Goal: Information Seeking & Learning: Learn about a topic

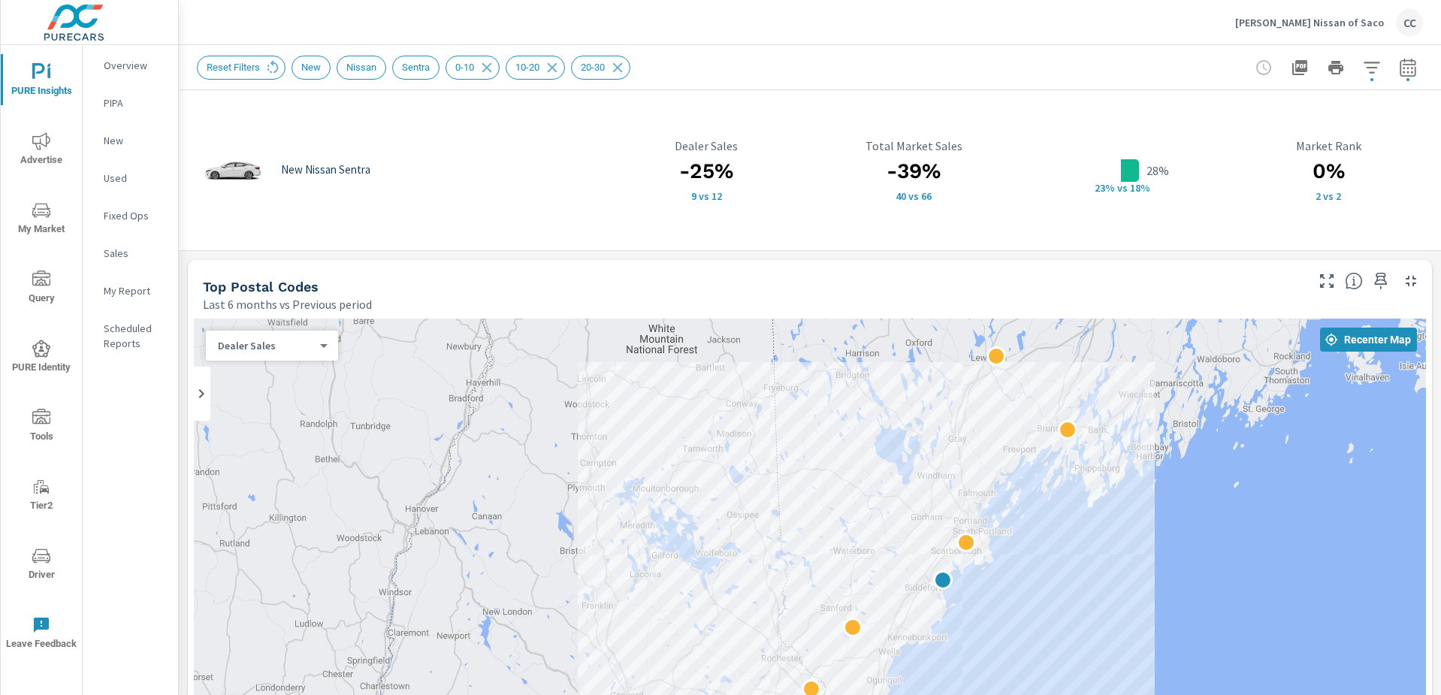
scroll to position [2108, 0]
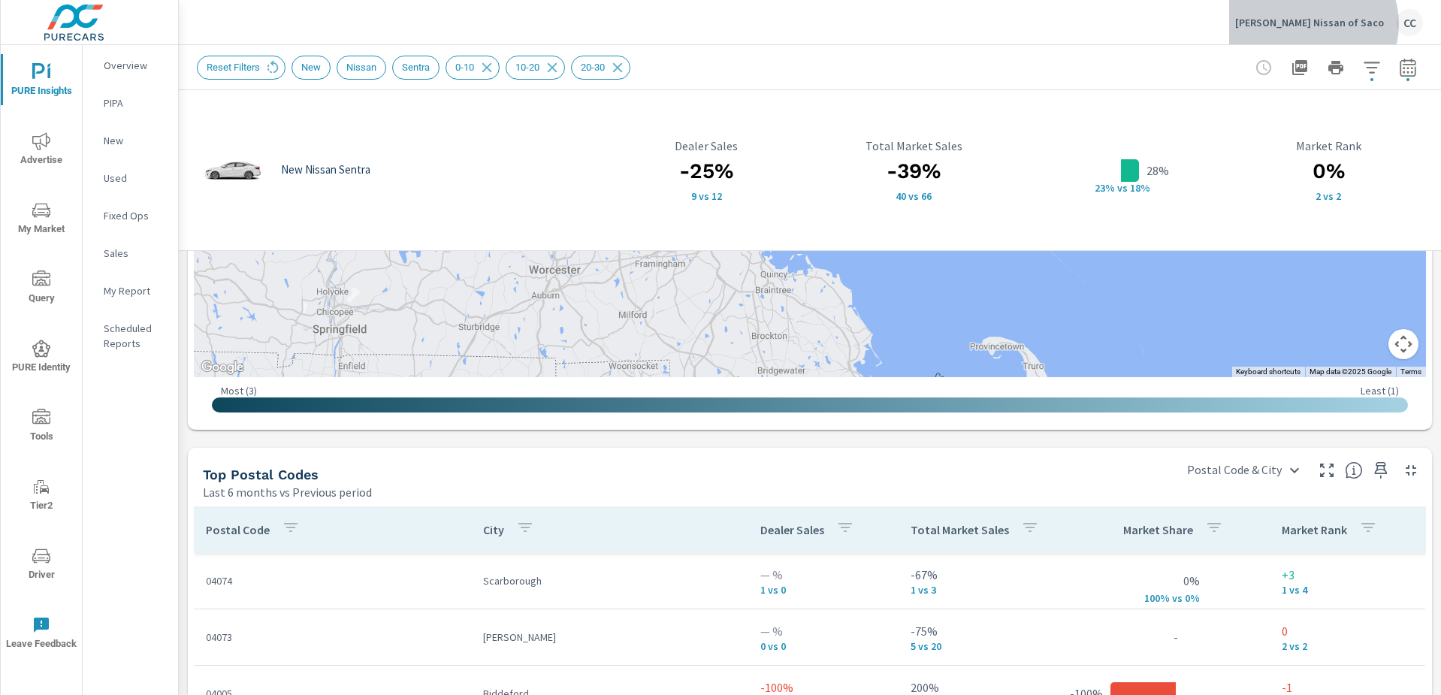
click at [1348, 24] on p "[PERSON_NAME] Nissan of Saco" at bounding box center [1309, 23] width 149 height 14
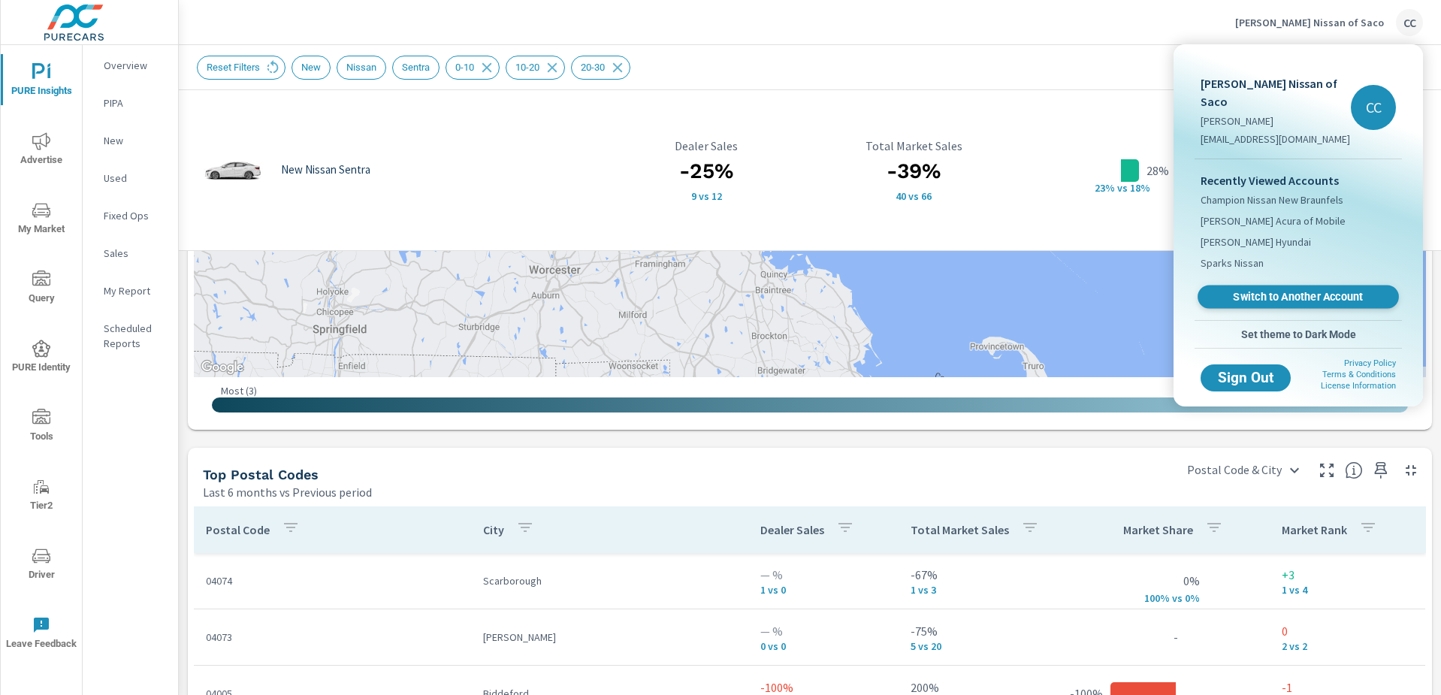
click at [1322, 290] on span "Switch to Another Account" at bounding box center [1298, 297] width 184 height 14
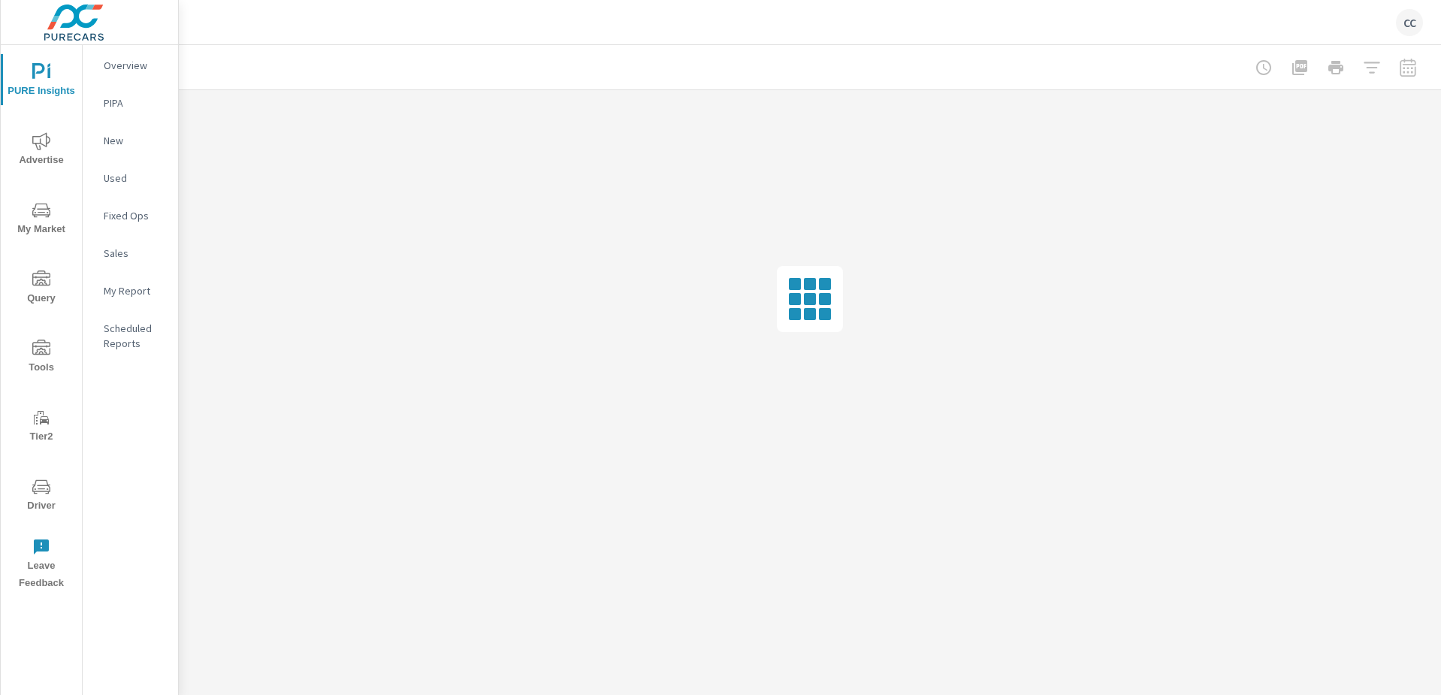
scroll to position [2108, 0]
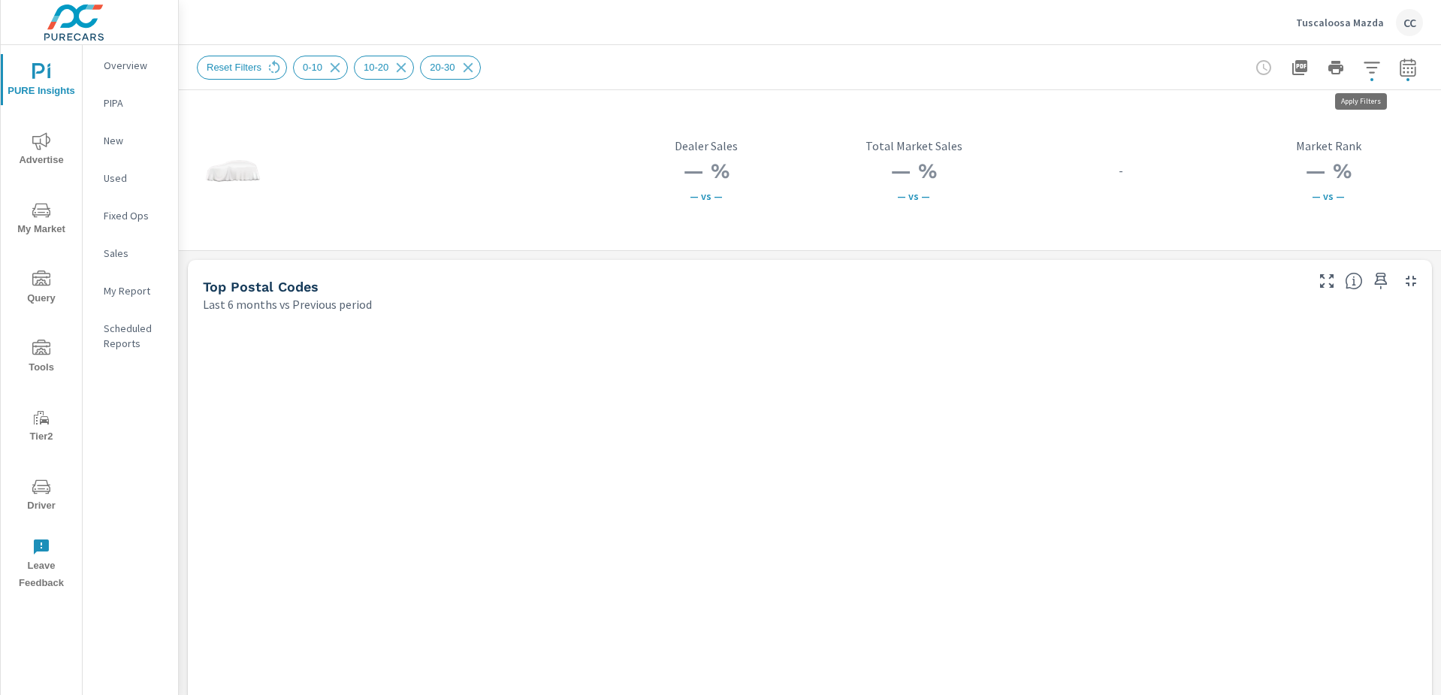
click at [1363, 65] on icon "button" at bounding box center [1372, 68] width 18 height 18
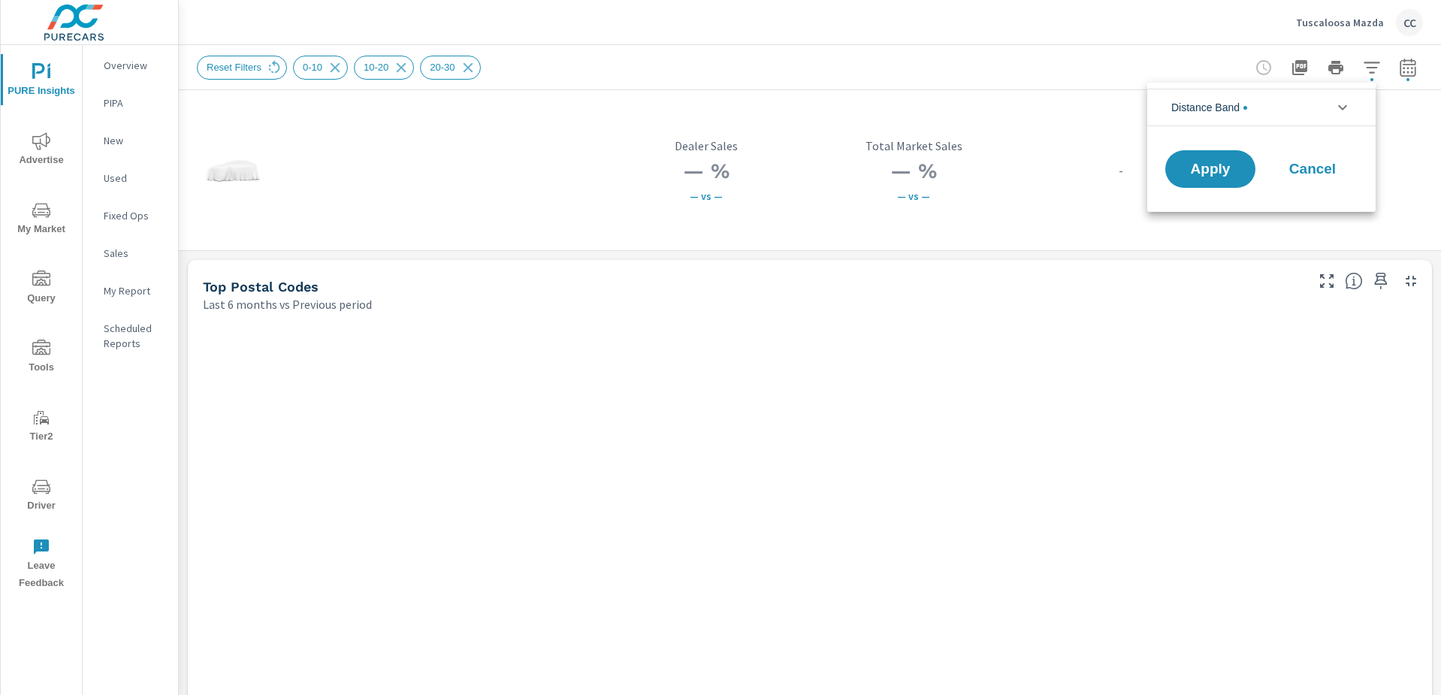
scroll to position [68, 0]
click at [1324, 174] on span "Cancel" at bounding box center [1313, 169] width 60 height 14
click at [288, 62] on div "Reset Filters 0-10 10-20 20-30" at bounding box center [345, 68] width 296 height 24
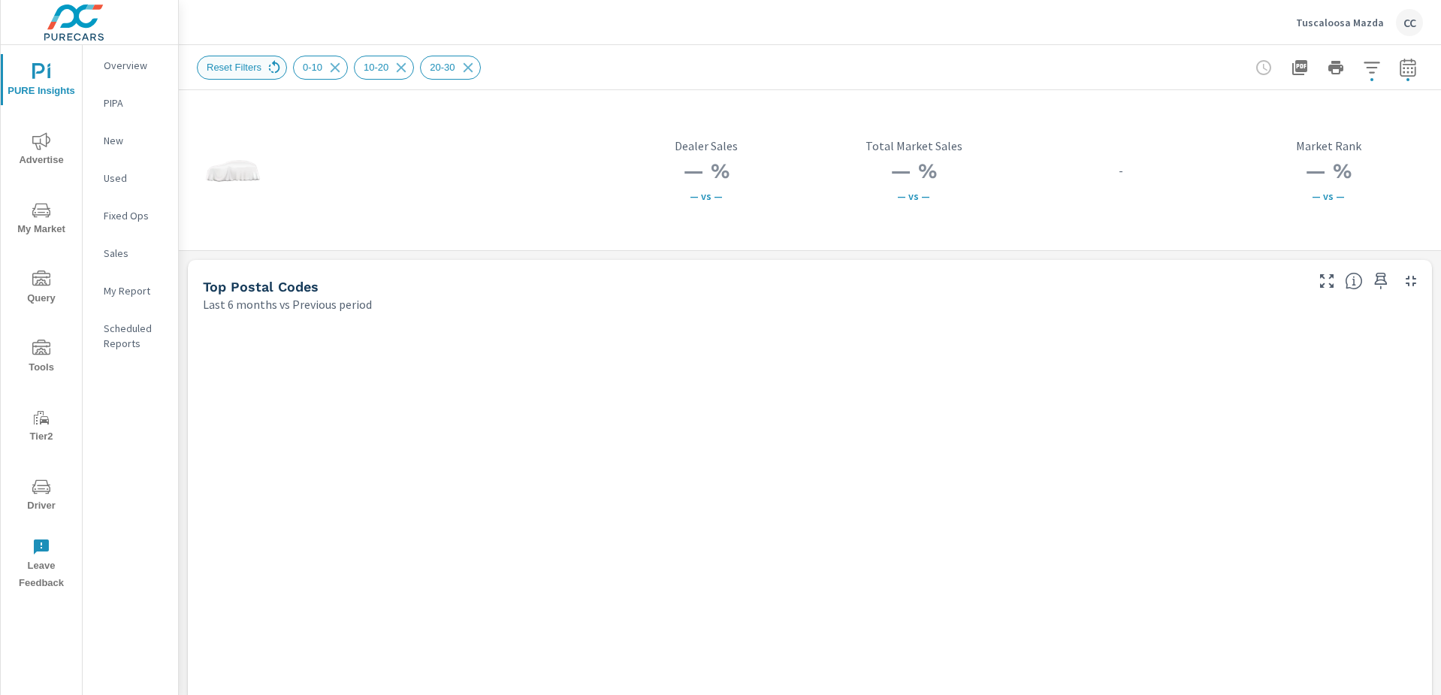
click at [274, 67] on icon at bounding box center [274, 67] width 17 height 17
click at [42, 213] on icon "nav menu" at bounding box center [41, 210] width 18 height 18
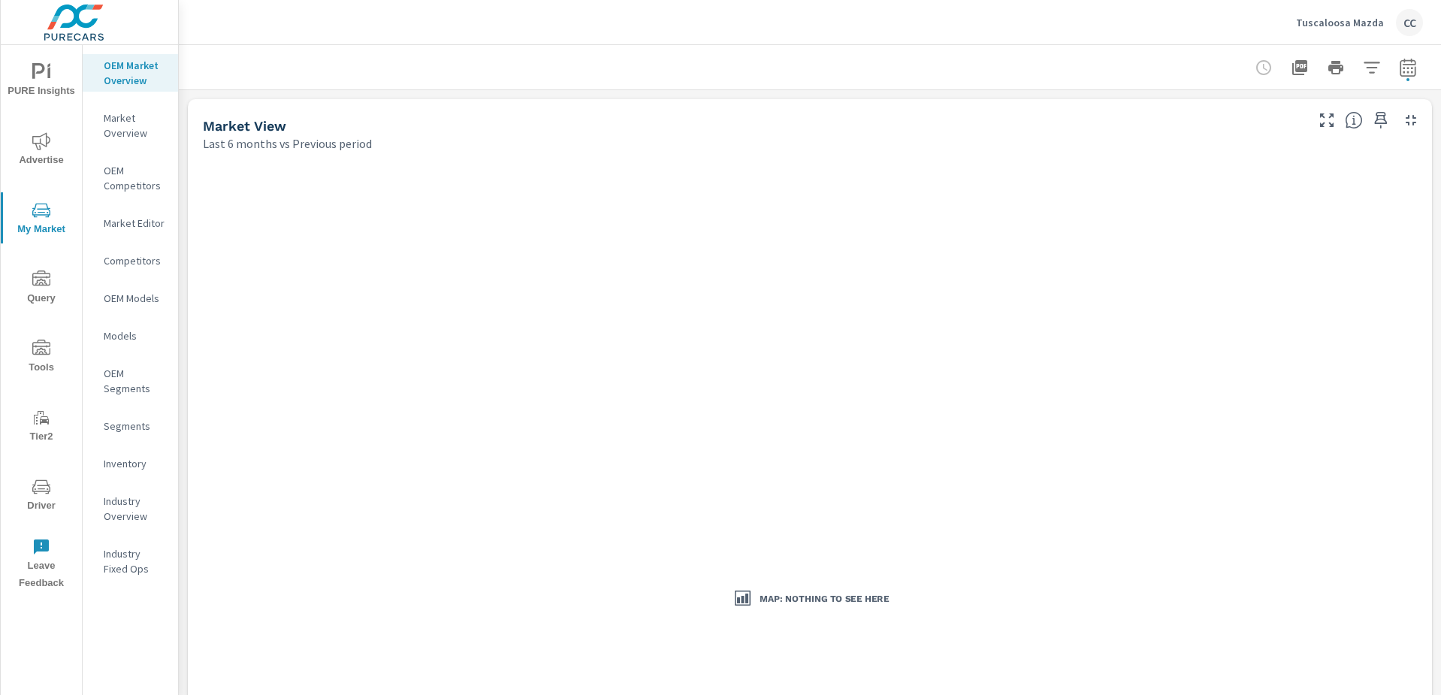
click at [1407, 68] on button "button" at bounding box center [1408, 68] width 30 height 30
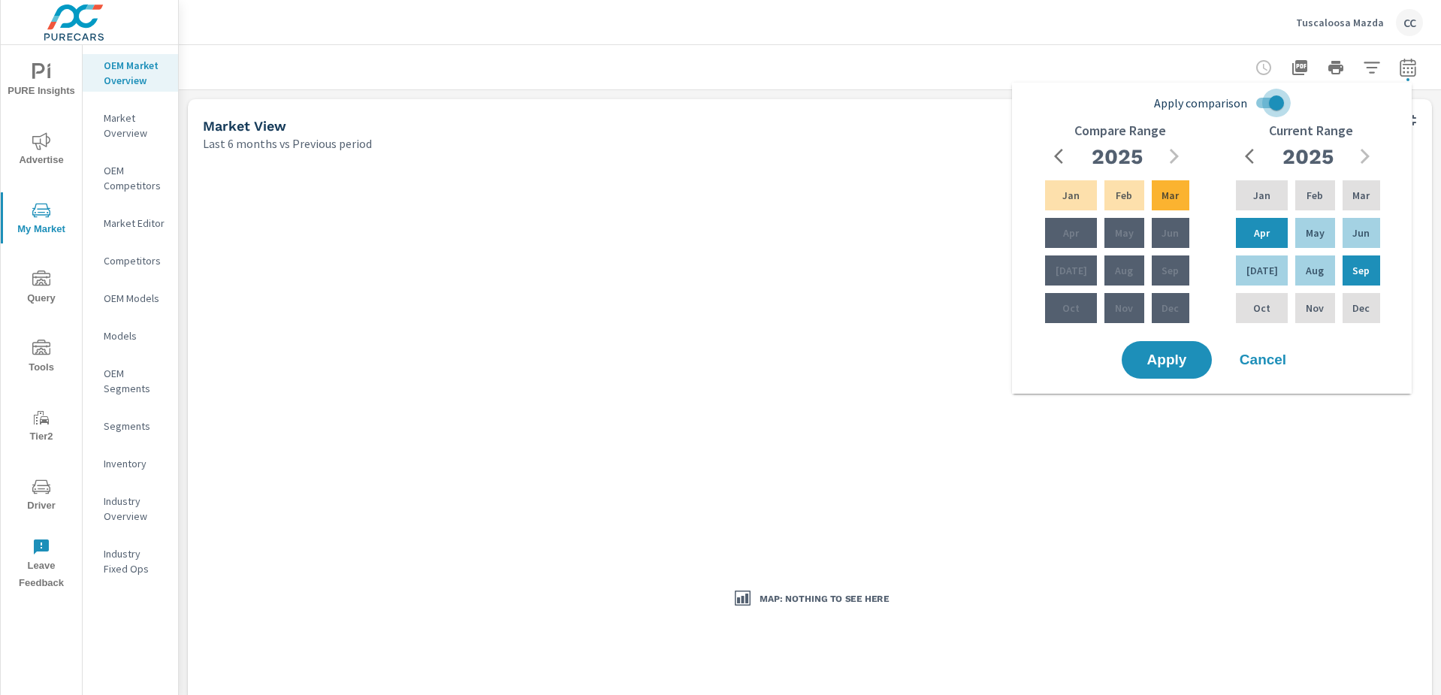
click at [1271, 103] on input "Apply comparison" at bounding box center [1277, 103] width 86 height 29
checkbox input "false"
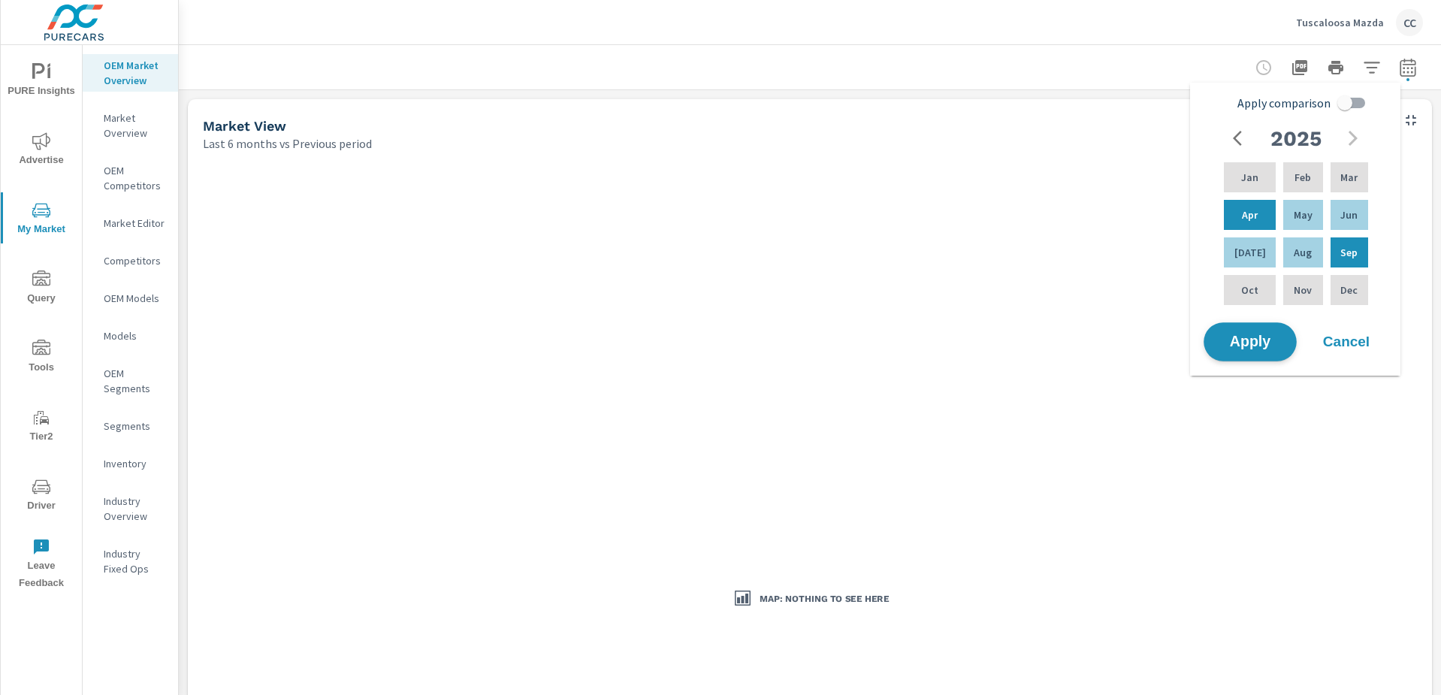
click at [1239, 328] on button "Apply" at bounding box center [1250, 341] width 93 height 39
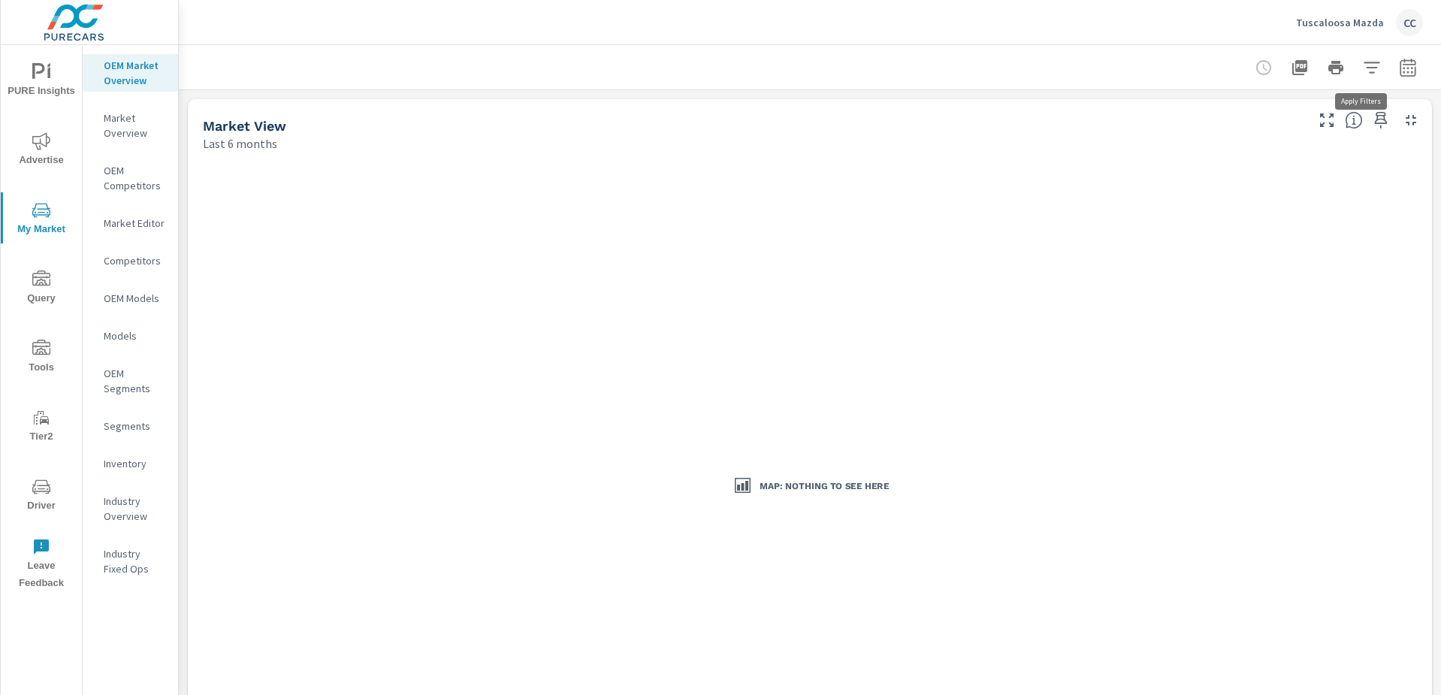
click at [1369, 68] on icon "button" at bounding box center [1372, 68] width 18 height 18
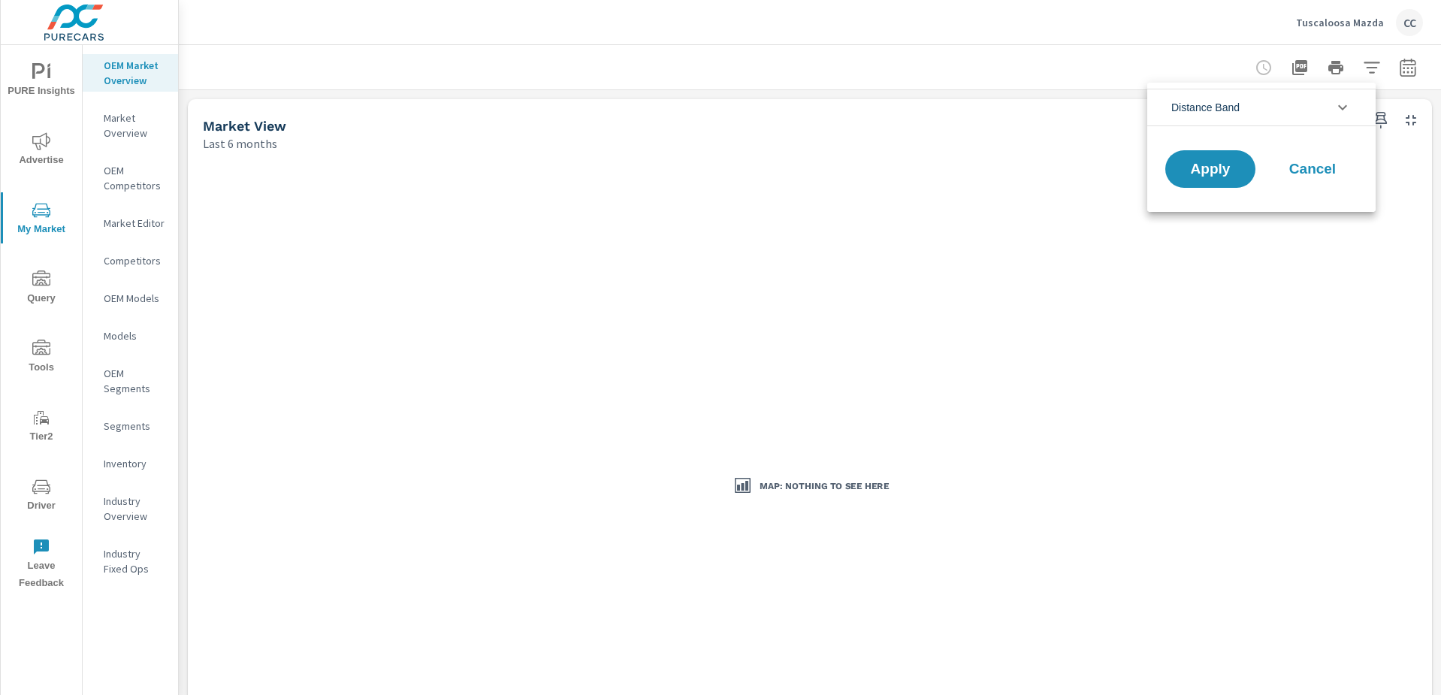
click at [1284, 105] on li "Distance Band" at bounding box center [1261, 108] width 228 height 38
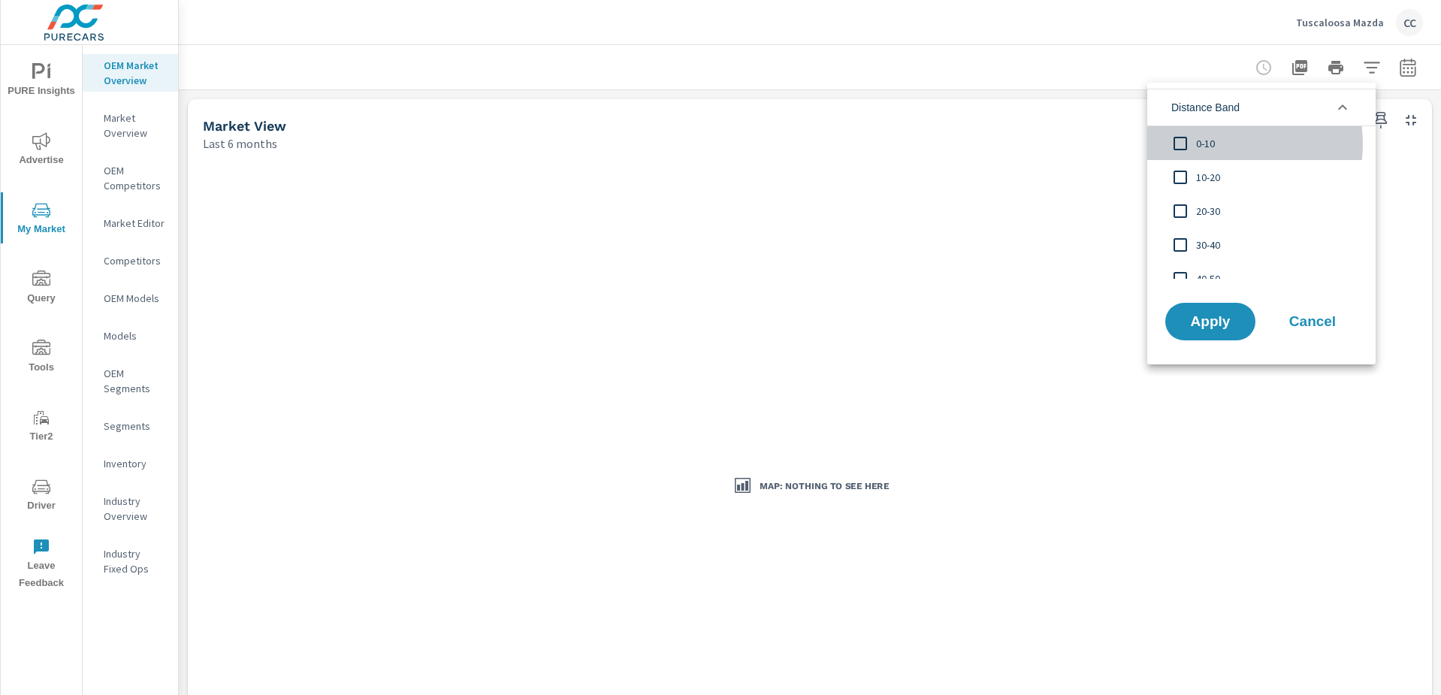
click at [1217, 144] on span "0-10" at bounding box center [1278, 143] width 165 height 18
click at [1212, 182] on span "10-20" at bounding box center [1278, 177] width 165 height 18
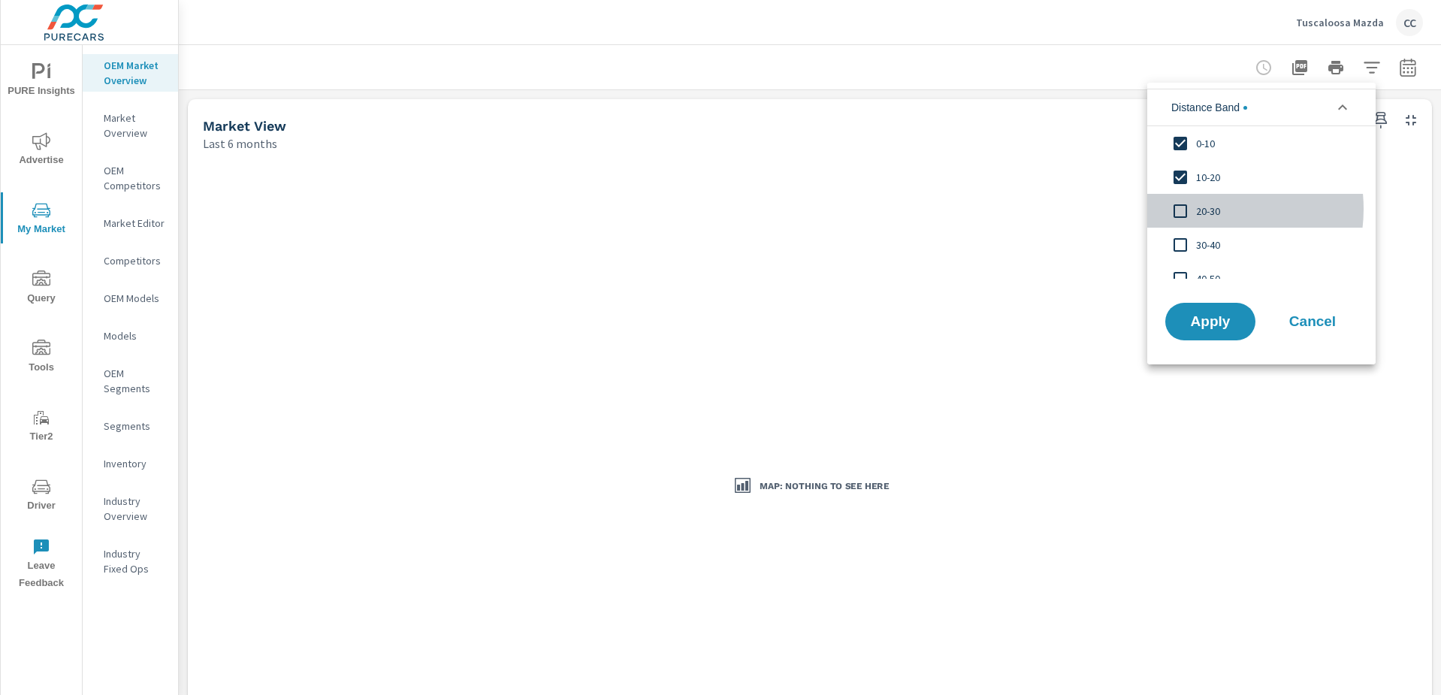
click at [1204, 209] on span "20-30" at bounding box center [1278, 211] width 165 height 18
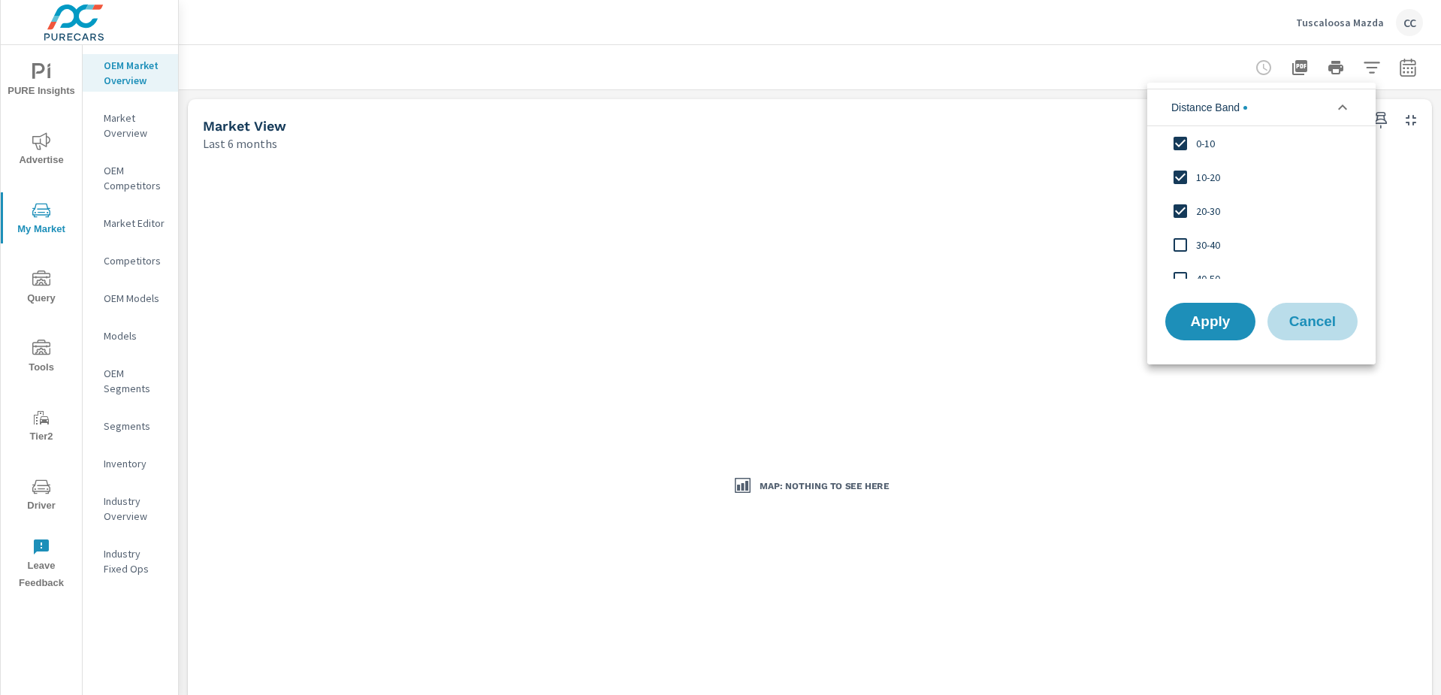
click at [1309, 325] on span "Cancel" at bounding box center [1313, 322] width 60 height 14
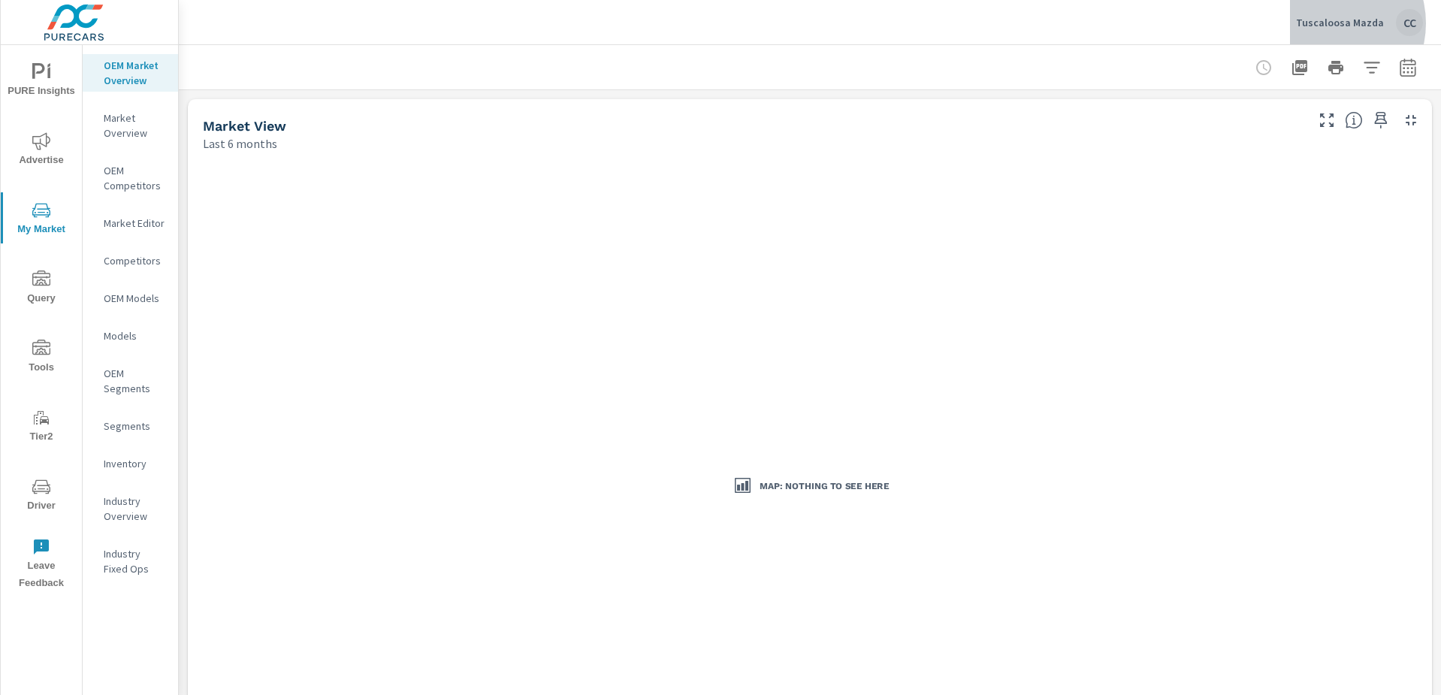
click at [1333, 23] on p "Tuscaloosa Mazda" at bounding box center [1340, 23] width 88 height 14
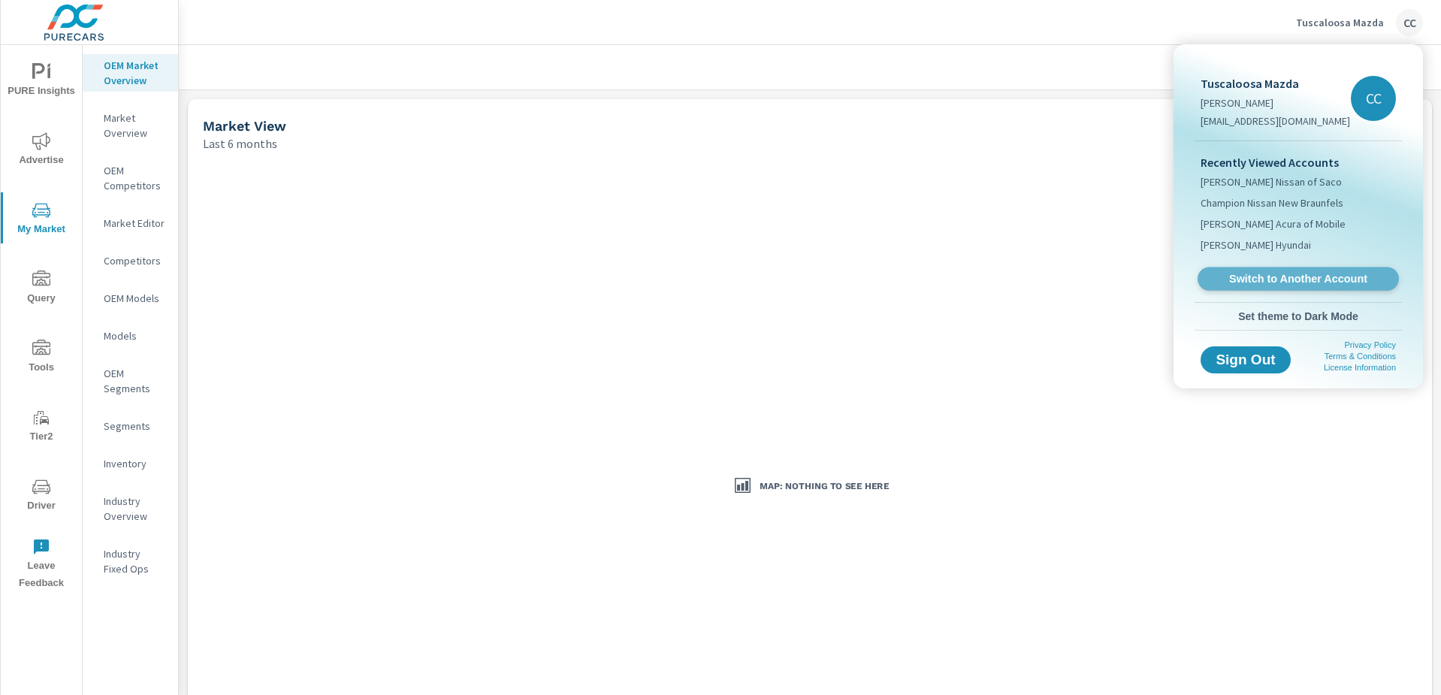
click at [1299, 285] on span "Switch to Another Account" at bounding box center [1298, 279] width 184 height 14
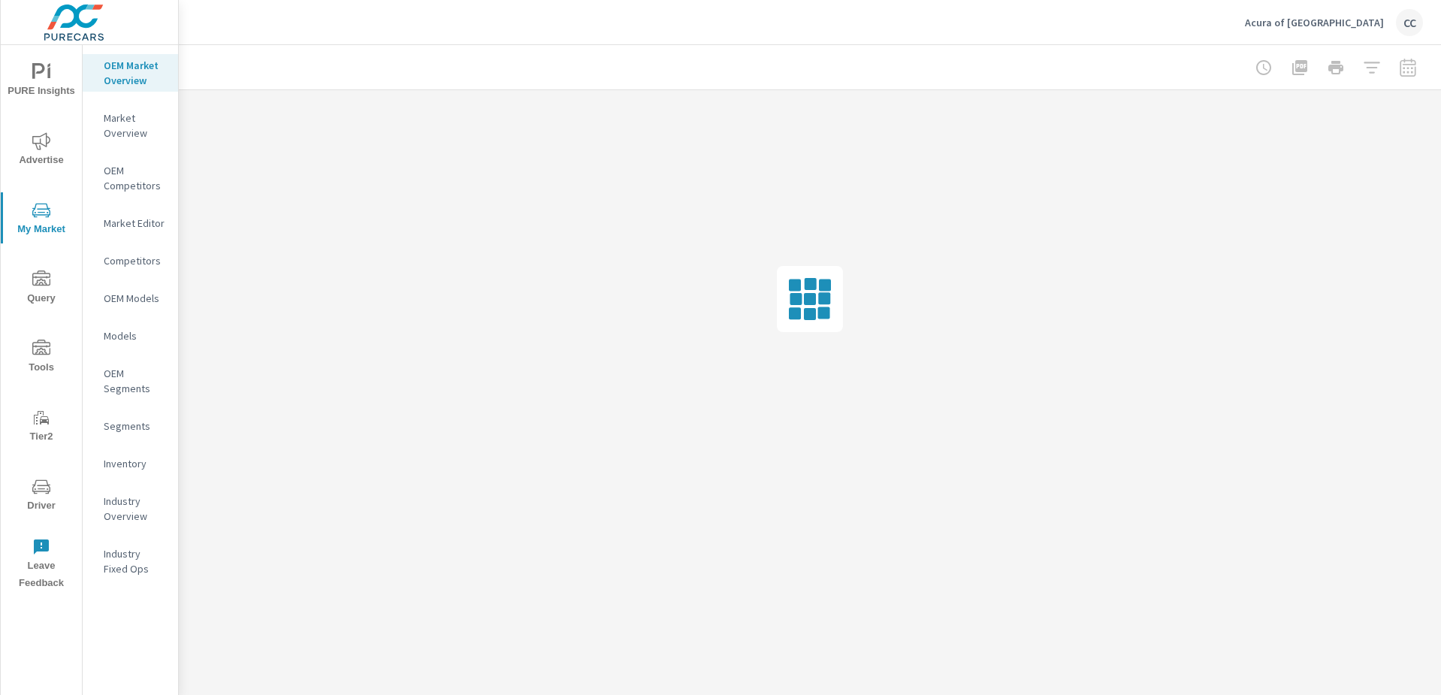
scroll to position [2108, 0]
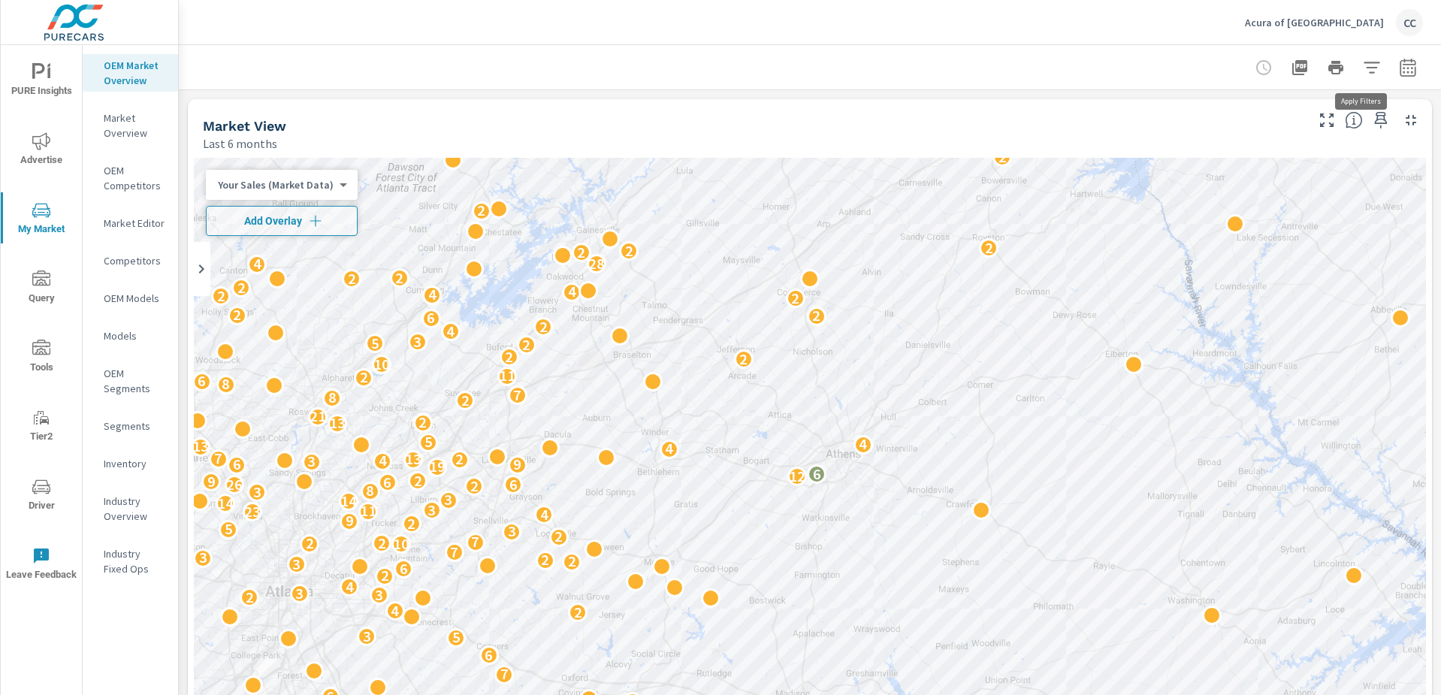
click at [1363, 65] on icon "button" at bounding box center [1372, 68] width 18 height 18
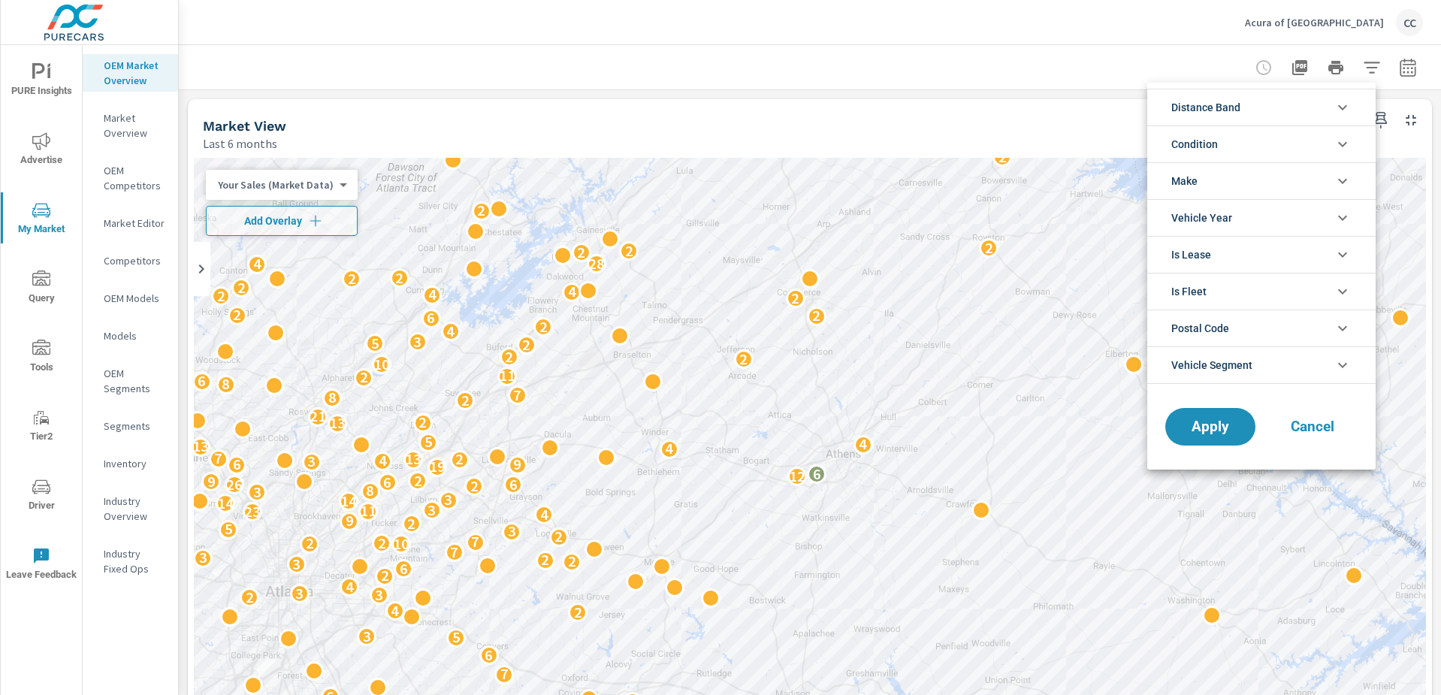
click at [1213, 113] on span "Distance Band" at bounding box center [1205, 107] width 69 height 36
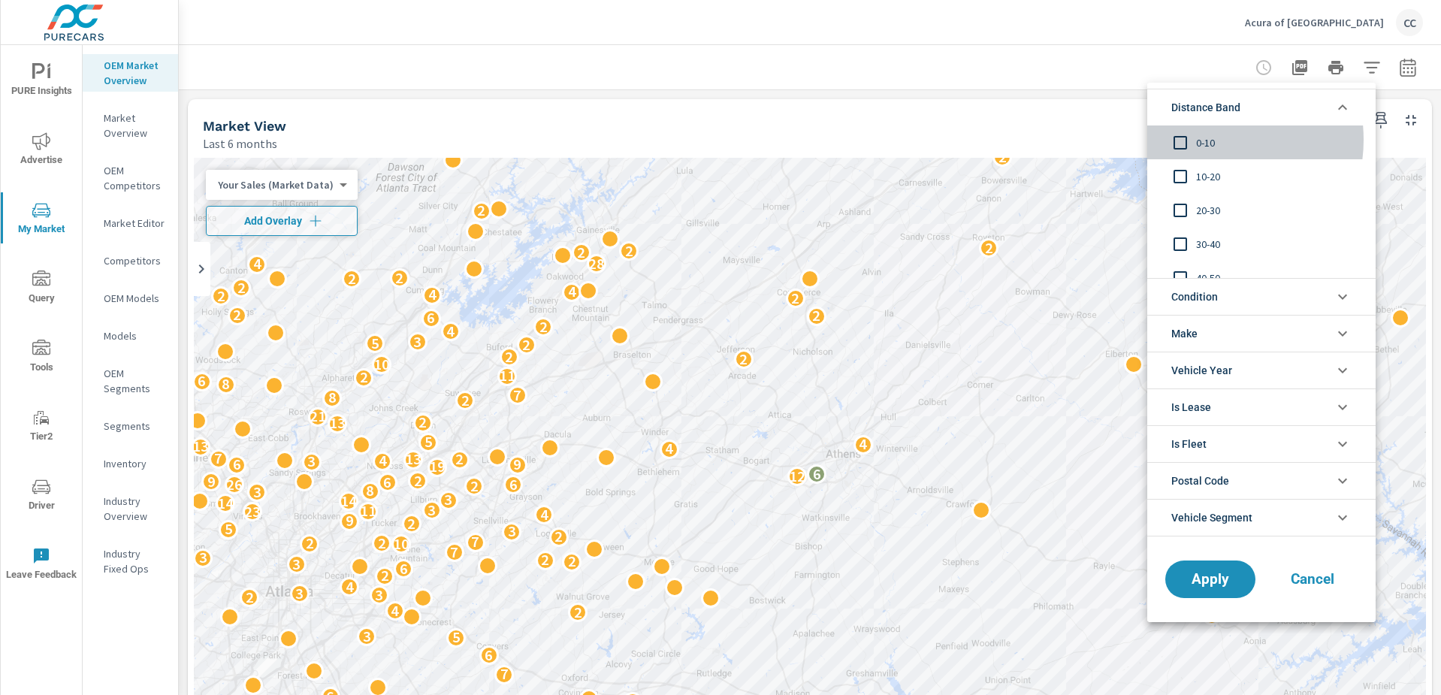
click at [1207, 140] on span "0-10" at bounding box center [1278, 143] width 165 height 18
click at [1201, 171] on span "10-20" at bounding box center [1278, 177] width 165 height 18
click at [1201, 204] on span "20-30" at bounding box center [1278, 210] width 165 height 18
click at [1211, 297] on span "Condition" at bounding box center [1194, 297] width 47 height 36
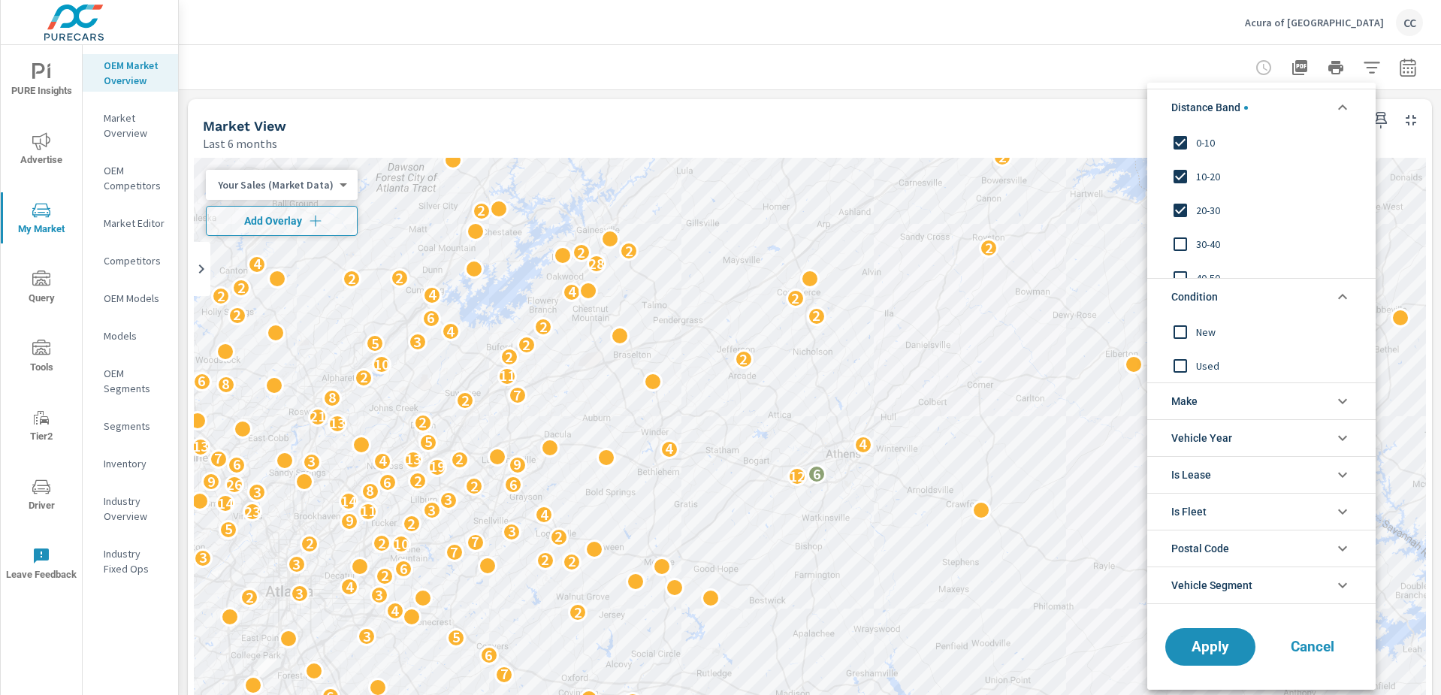
click at [1220, 330] on span "New" at bounding box center [1278, 331] width 165 height 18
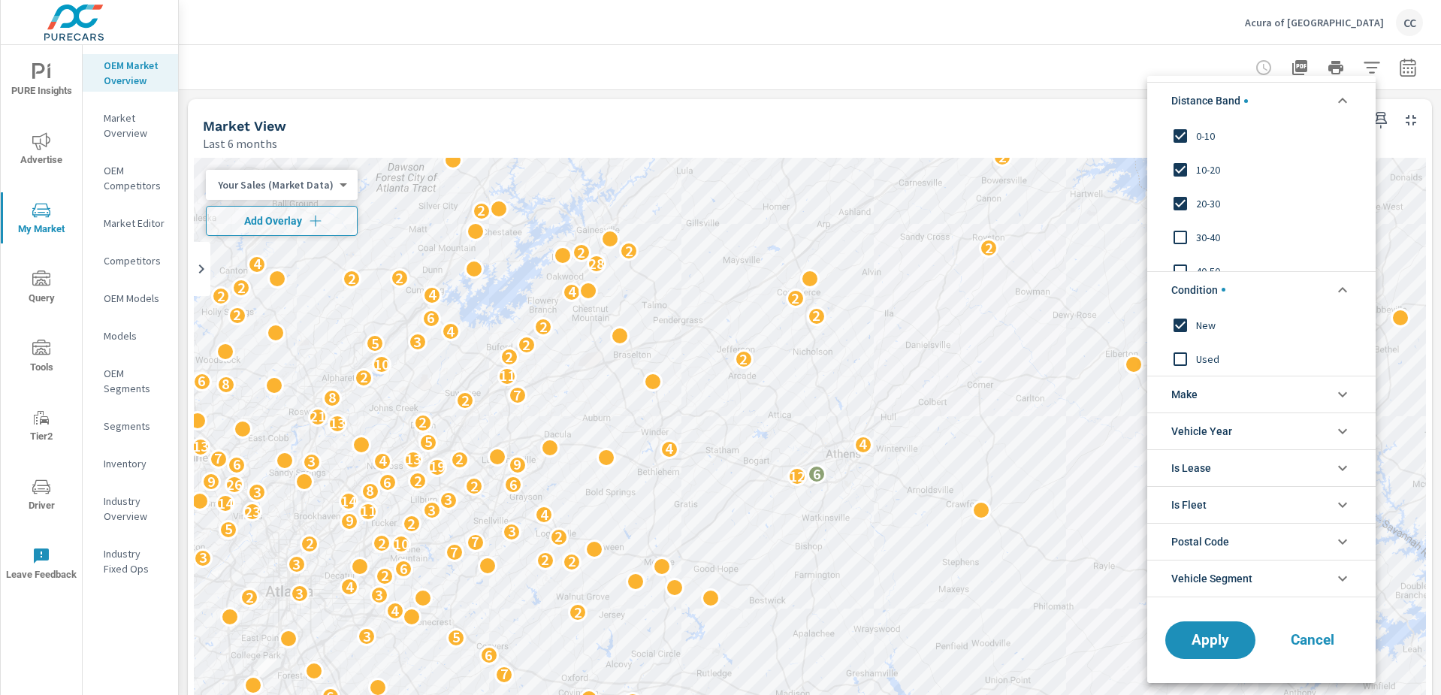
click at [1220, 396] on li "Make" at bounding box center [1261, 394] width 228 height 37
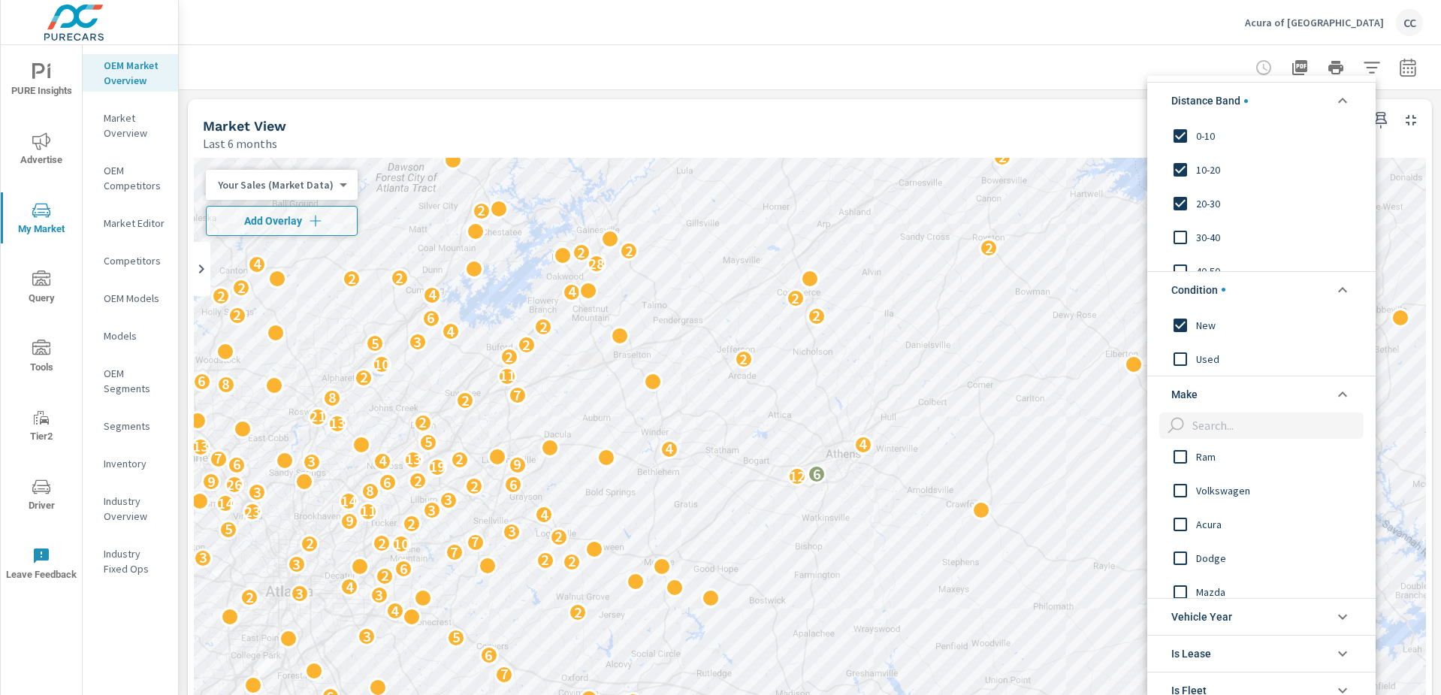
scroll to position [427, 0]
click at [1178, 509] on input "filter options" at bounding box center [1181, 510] width 32 height 32
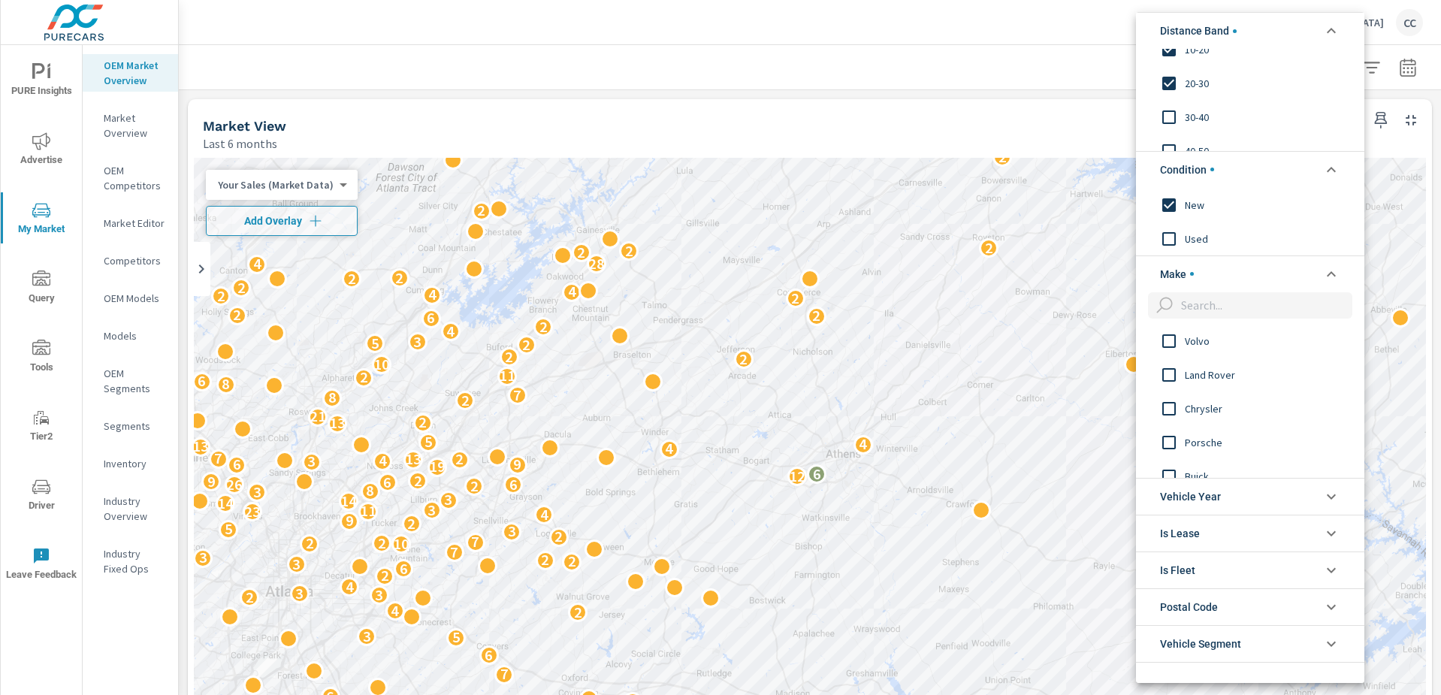
scroll to position [122, 0]
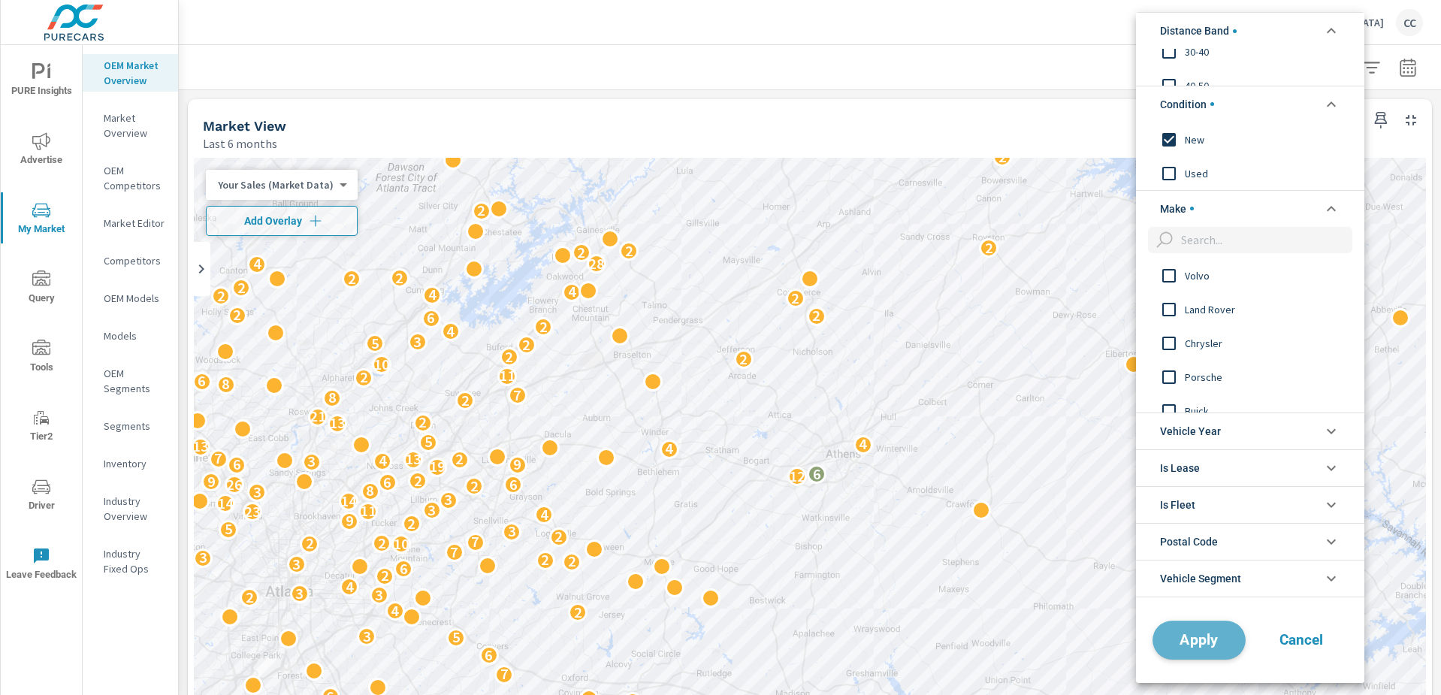
click at [1198, 645] on span "Apply" at bounding box center [1199, 640] width 62 height 14
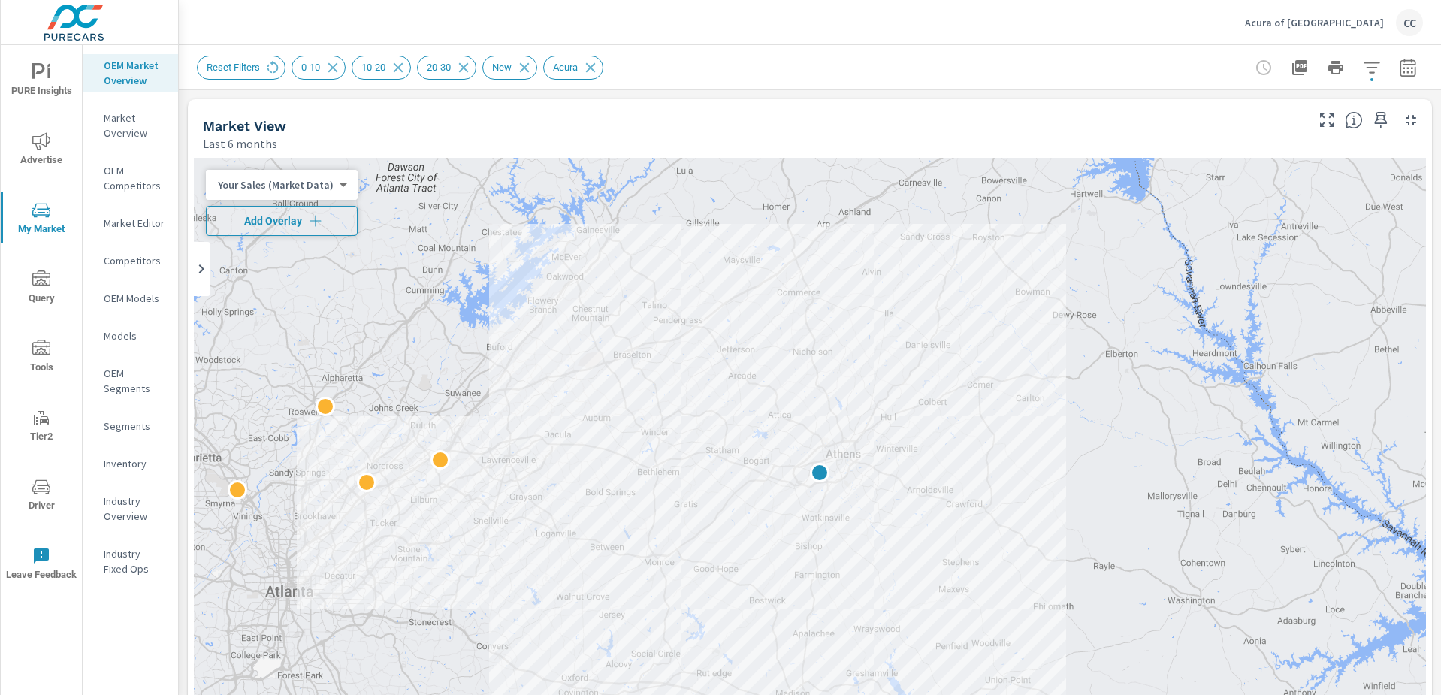
click at [325, 223] on span "Add Overlay" at bounding box center [282, 220] width 138 height 15
click at [1403, 71] on icon "button" at bounding box center [1408, 70] width 10 height 6
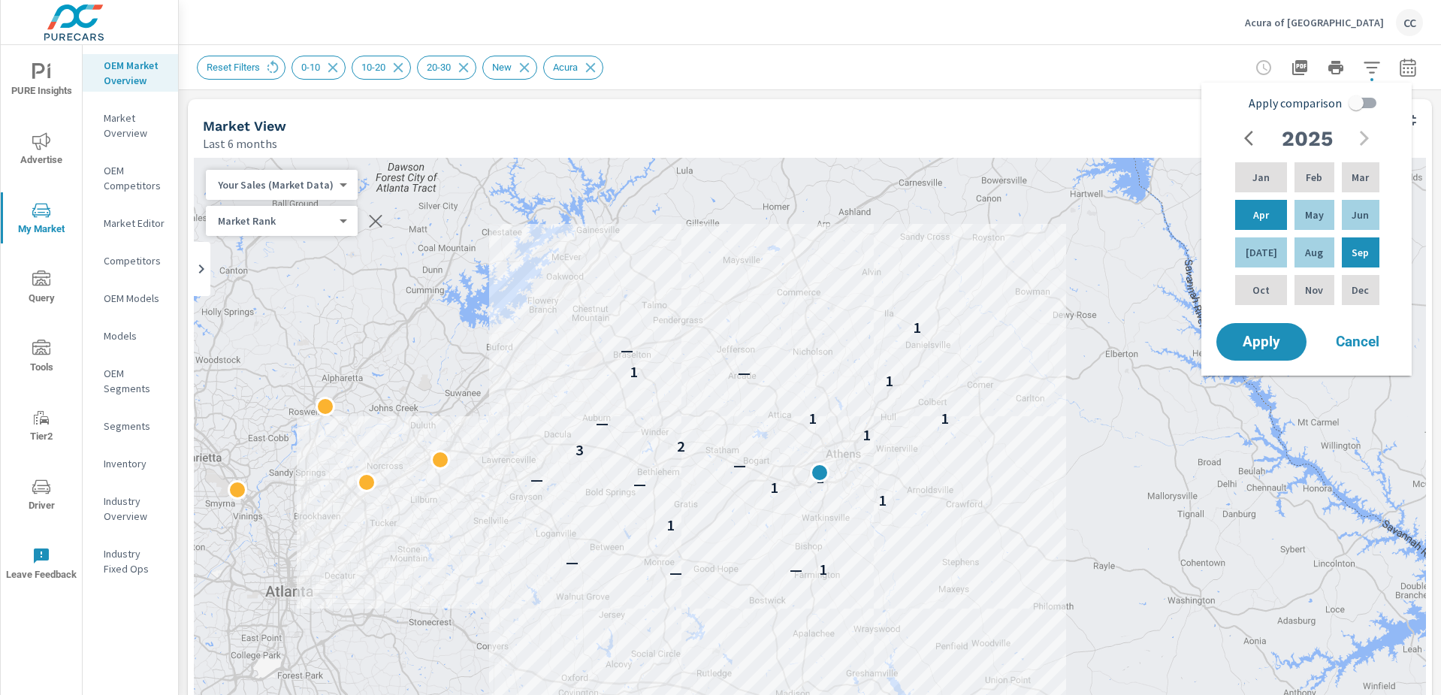
click at [1370, 104] on input "Apply comparison" at bounding box center [1356, 103] width 86 height 29
checkbox input "true"
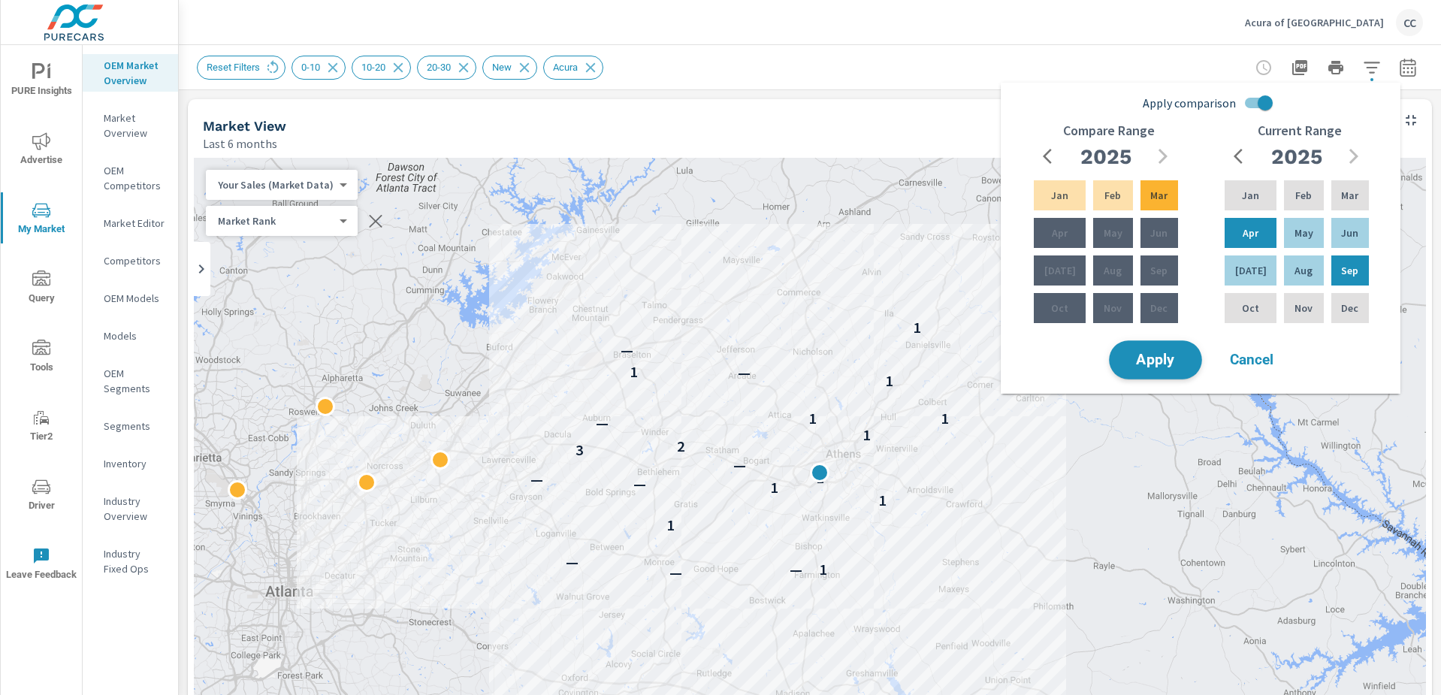
click at [1175, 365] on span "Apply" at bounding box center [1156, 360] width 62 height 14
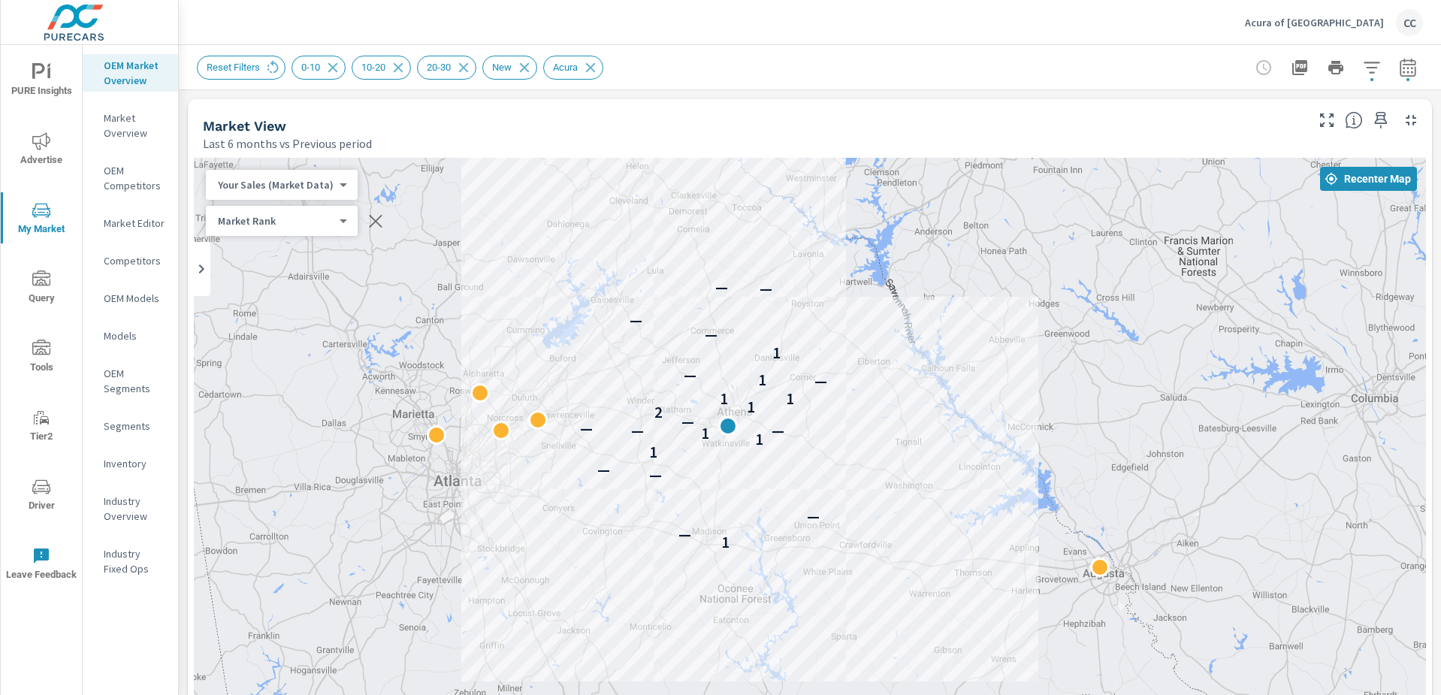
drag, startPoint x: 1093, startPoint y: 391, endPoint x: 924, endPoint y: 362, distance: 171.6
click at [924, 362] on div "1 — — — — 1 1 1 — — — 1 — 2 1 1 1 — 1 — 1 — — — —" at bounding box center [810, 576] width 1232 height 836
